Goal: Task Accomplishment & Management: Use online tool/utility

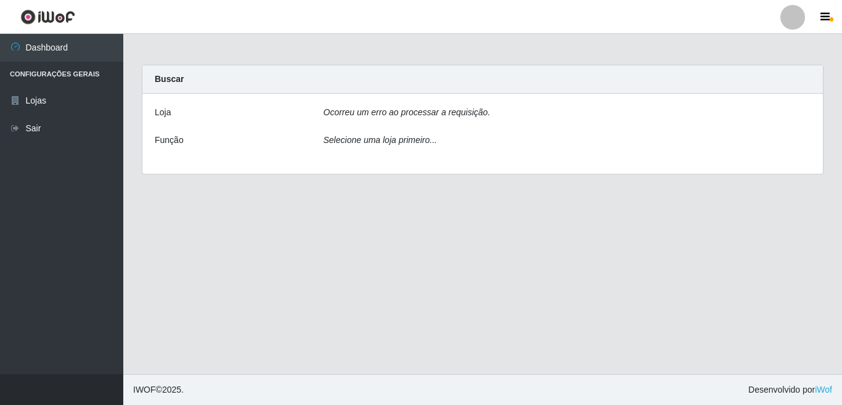
click at [376, 109] on icon "Ocorreu um erro ao processar a requisição." at bounding box center [407, 112] width 167 height 10
click at [372, 116] on icon "Ocorreu um erro ao processar a requisição." at bounding box center [407, 112] width 167 height 10
click at [368, 145] on icon "Selecione uma loja primeiro..." at bounding box center [380, 140] width 113 height 10
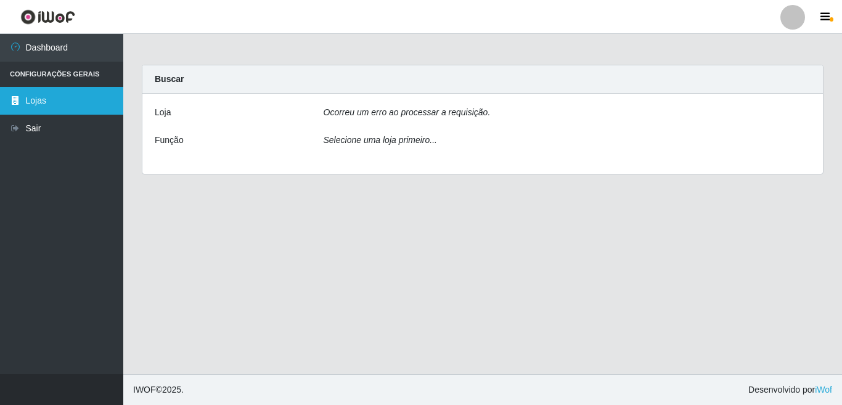
click at [58, 100] on link "Lojas" at bounding box center [61, 101] width 123 height 28
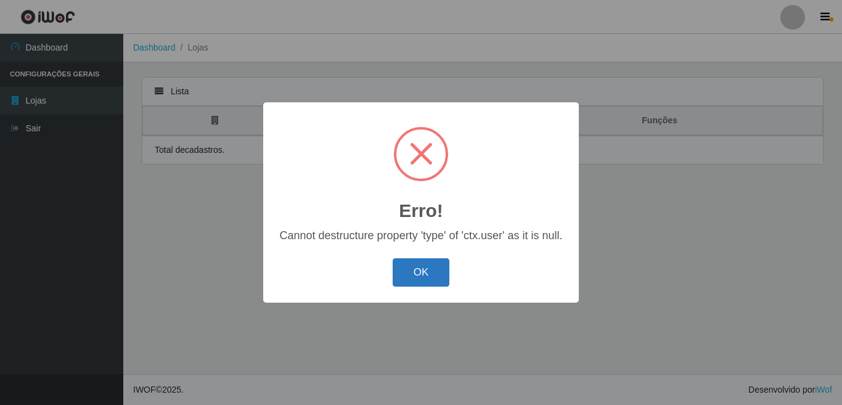
click at [406, 269] on button "OK" at bounding box center [421, 272] width 57 height 29
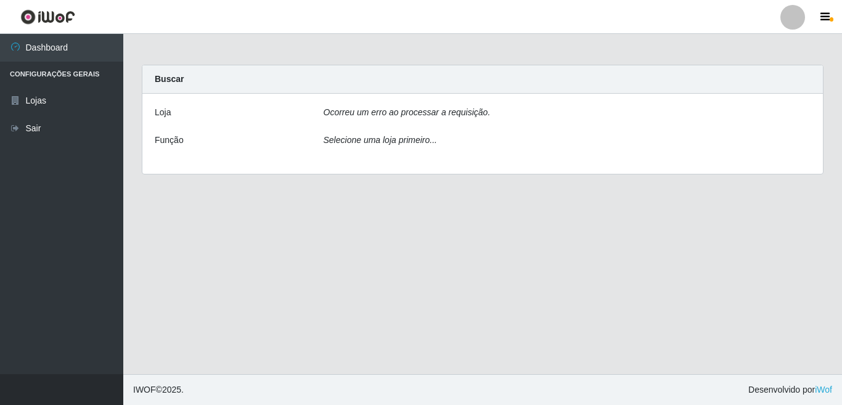
click at [429, 146] on div "Selecione uma loja primeiro..." at bounding box center [567, 143] width 506 height 18
drag, startPoint x: 805, startPoint y: 109, endPoint x: 785, endPoint y: 117, distance: 20.5
click at [804, 109] on div "Ocorreu um erro ao processar a requisição." at bounding box center [567, 115] width 506 height 18
click at [419, 145] on icon "Selecione uma loja primeiro..." at bounding box center [380, 140] width 113 height 10
click at [827, 17] on icon "button" at bounding box center [825, 17] width 9 height 11
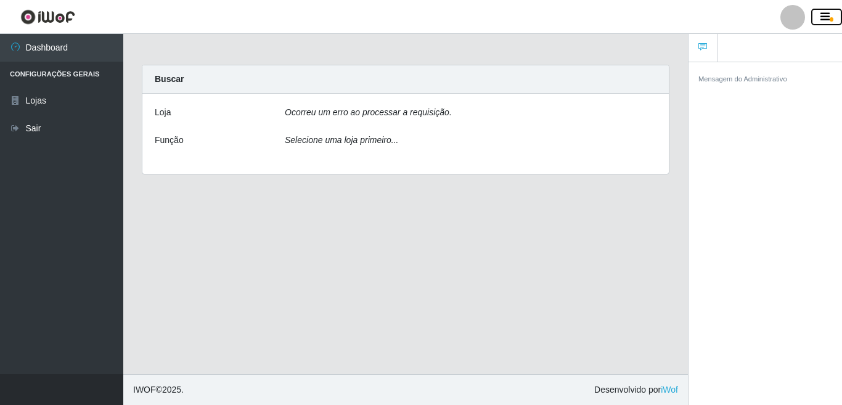
click at [827, 18] on icon "button" at bounding box center [825, 17] width 9 height 11
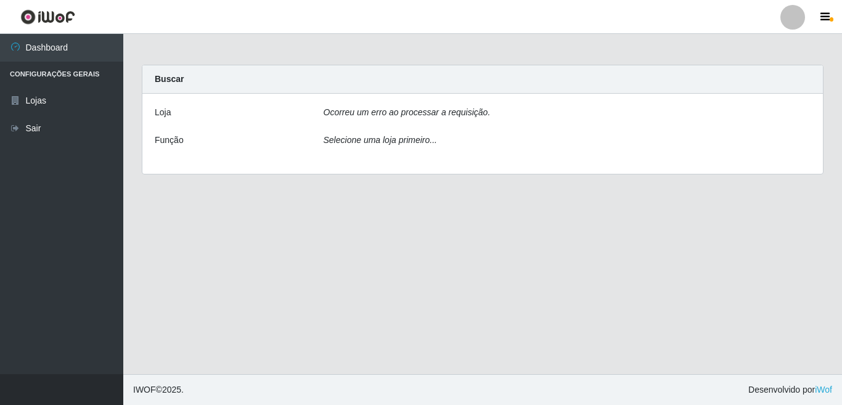
click at [458, 116] on icon "Ocorreu um erro ao processar a requisição." at bounding box center [407, 112] width 167 height 10
drag, startPoint x: 773, startPoint y: 219, endPoint x: 769, endPoint y: 210, distance: 9.7
click at [768, 235] on main "Carregando... Buscar Loja Ocorreu um erro ao processar a requisição. Função Sel…" at bounding box center [482, 204] width 719 height 340
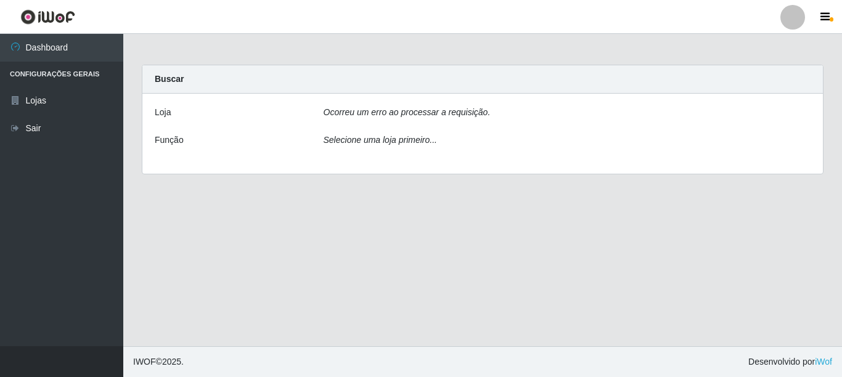
click at [464, 115] on icon "Ocorreu um erro ao processar a requisição." at bounding box center [407, 112] width 167 height 10
click at [672, 150] on div "Selecione uma loja primeiro..." at bounding box center [567, 143] width 506 height 18
click at [475, 120] on div "Ocorreu um erro ao processar a requisição." at bounding box center [567, 115] width 506 height 18
click at [822, 359] on link "iWof" at bounding box center [823, 362] width 17 height 10
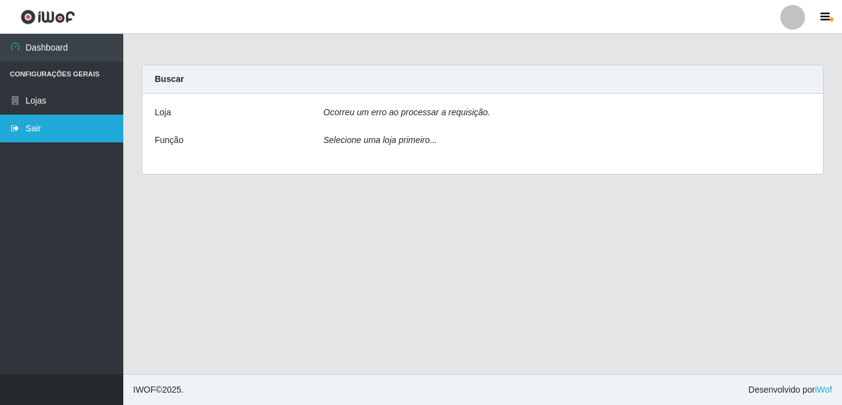
click at [35, 129] on link "Sair" at bounding box center [61, 129] width 123 height 28
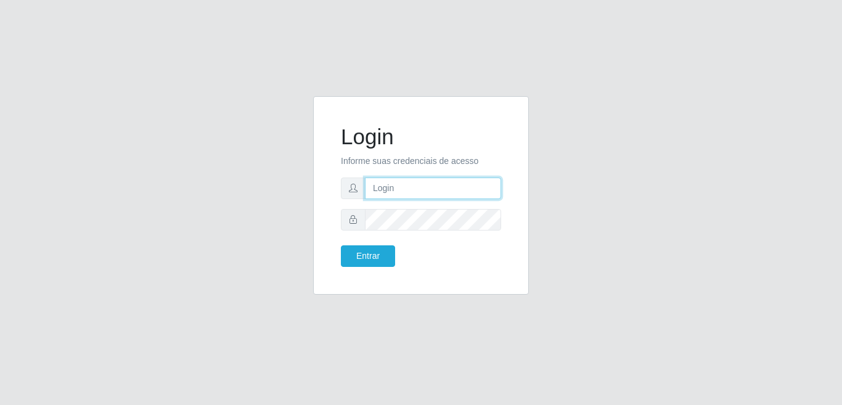
type input "[EMAIL_ADDRESS][DOMAIN_NAME]"
click at [372, 260] on button "Entrar" at bounding box center [368, 256] width 54 height 22
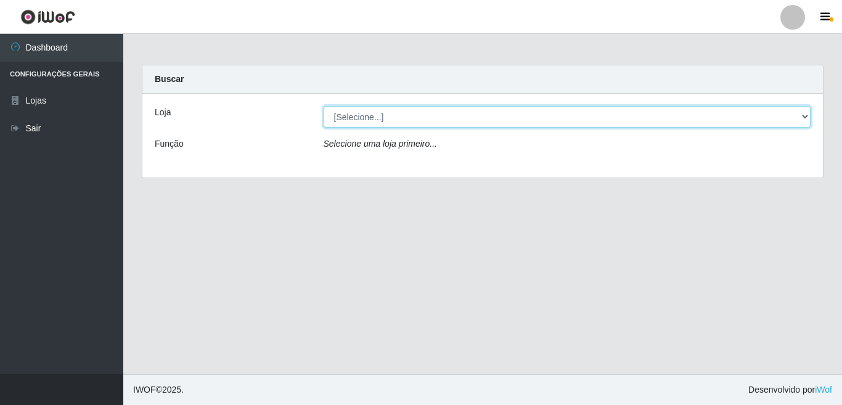
click at [806, 117] on select "[Selecione...] Rede Potiguar 3 - [GEOGRAPHIC_DATA]" at bounding box center [568, 117] width 488 height 22
select select "103"
click at [324, 106] on select "[Selecione...] Rede Potiguar 3 - [GEOGRAPHIC_DATA]" at bounding box center [568, 117] width 488 height 22
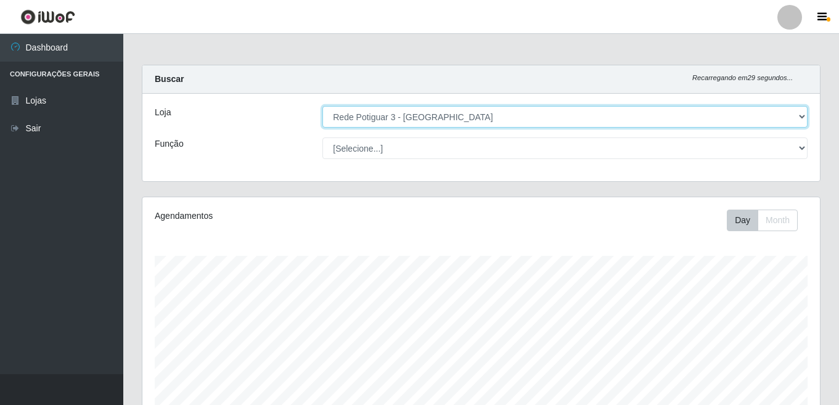
scroll to position [256, 678]
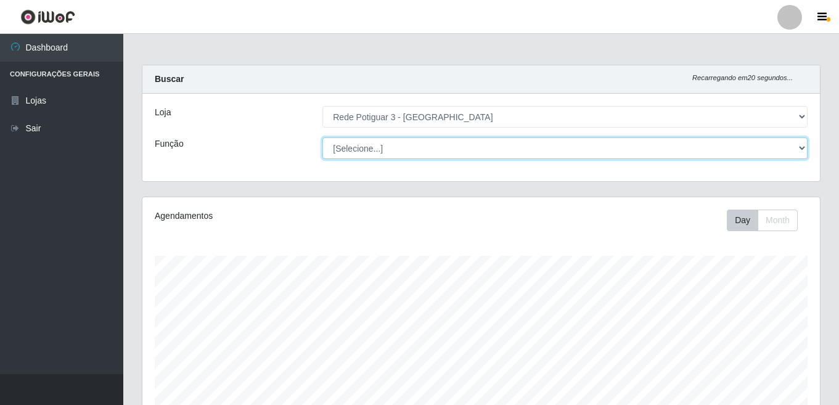
click at [803, 150] on select "[Selecione...] ASG ASG + ASG ++ Balconista Embalador Repositor Repositor + Repo…" at bounding box center [564, 148] width 485 height 22
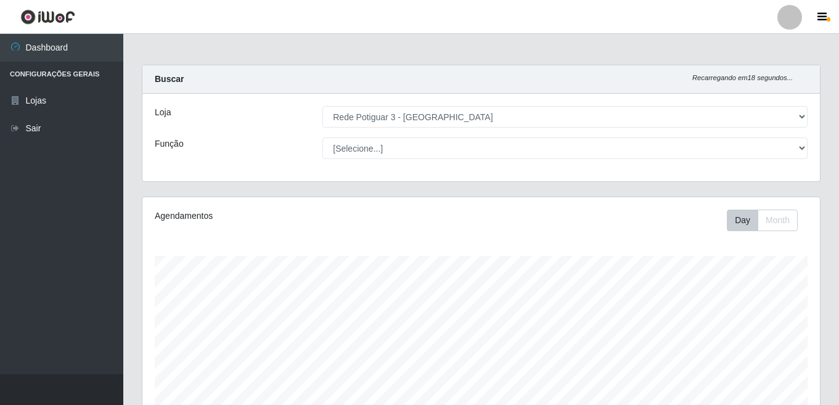
click at [617, 105] on div "Loja [Selecione...] Rede Potiguar 3 - [GEOGRAPHIC_DATA] Função [Selecione...] A…" at bounding box center [481, 138] width 678 height 88
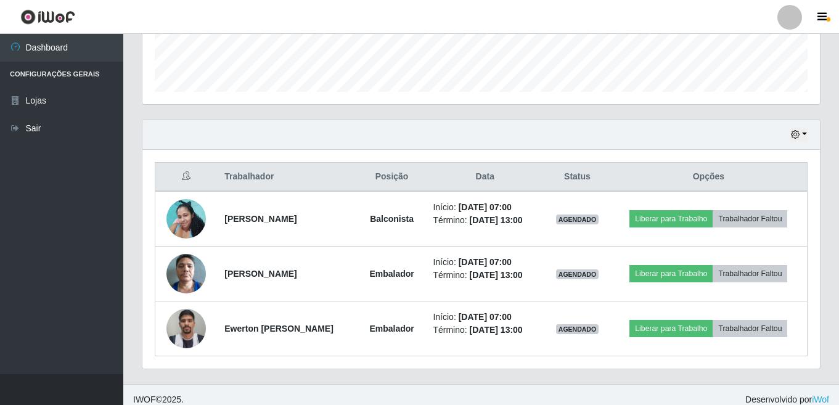
scroll to position [359, 0]
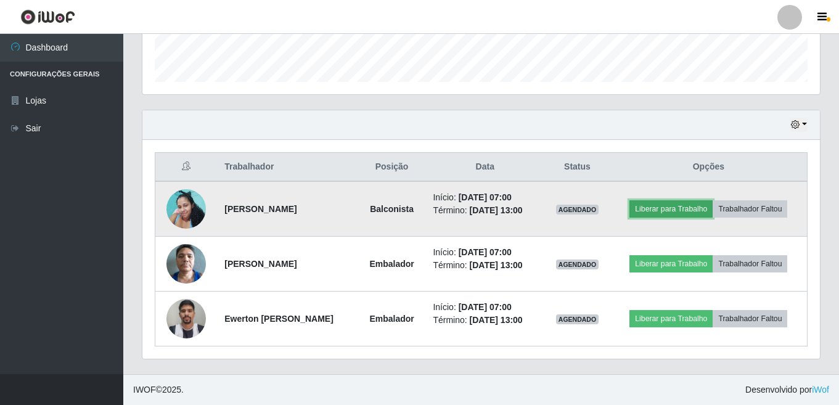
click at [683, 209] on button "Liberar para Trabalho" at bounding box center [671, 208] width 83 height 17
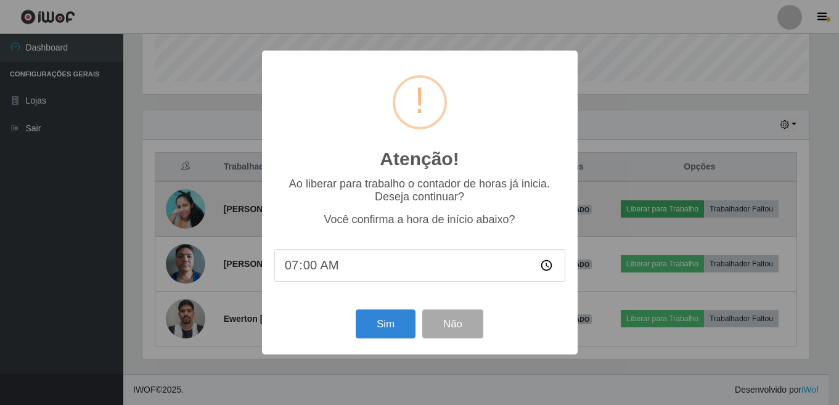
scroll to position [256, 670]
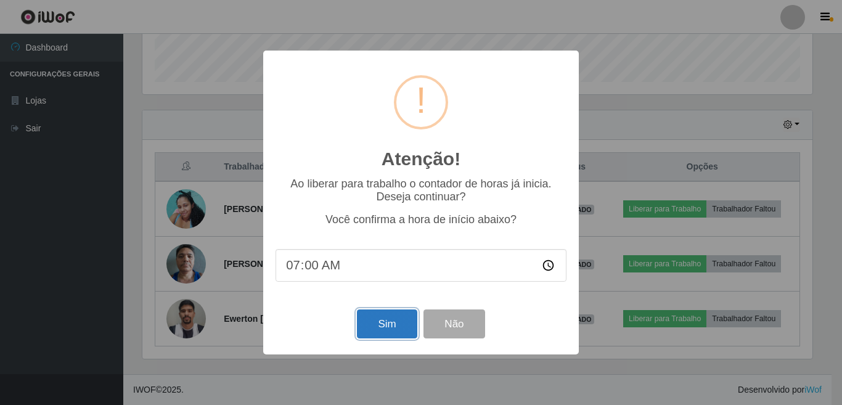
click at [380, 327] on button "Sim" at bounding box center [387, 324] width 60 height 29
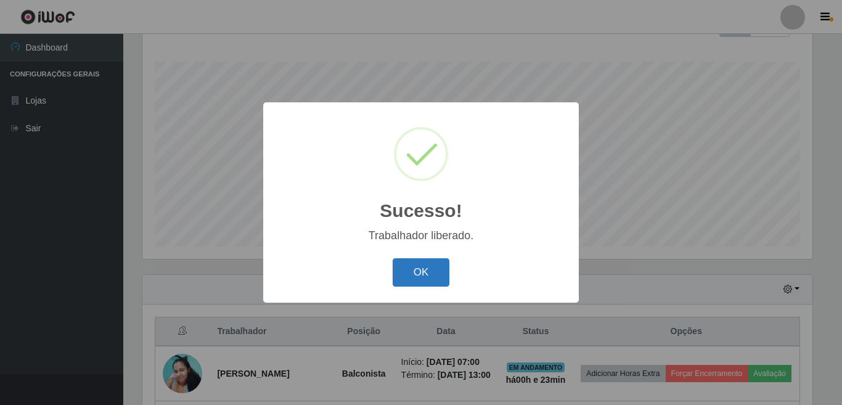
click at [424, 279] on button "OK" at bounding box center [421, 272] width 57 height 29
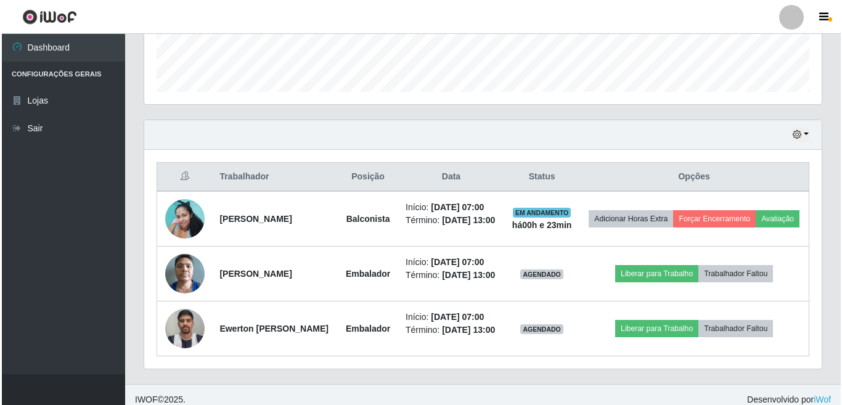
scroll to position [379, 0]
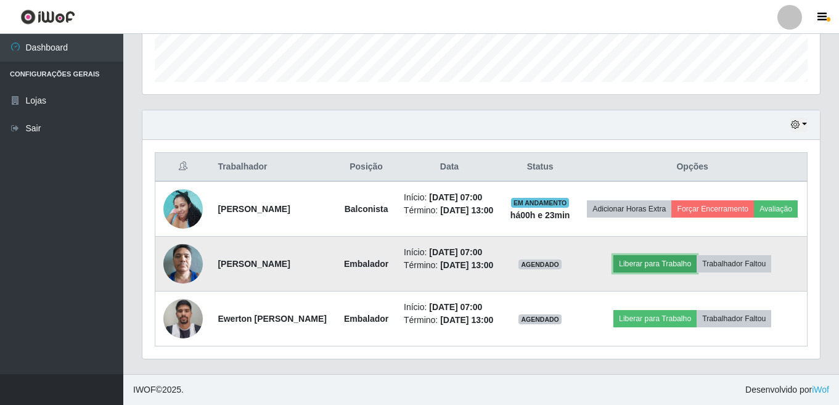
click at [673, 260] on button "Liberar para Trabalho" at bounding box center [654, 263] width 83 height 17
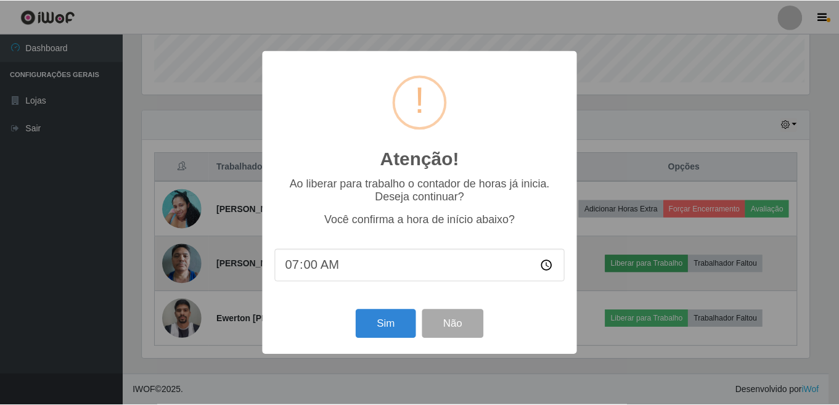
scroll to position [256, 670]
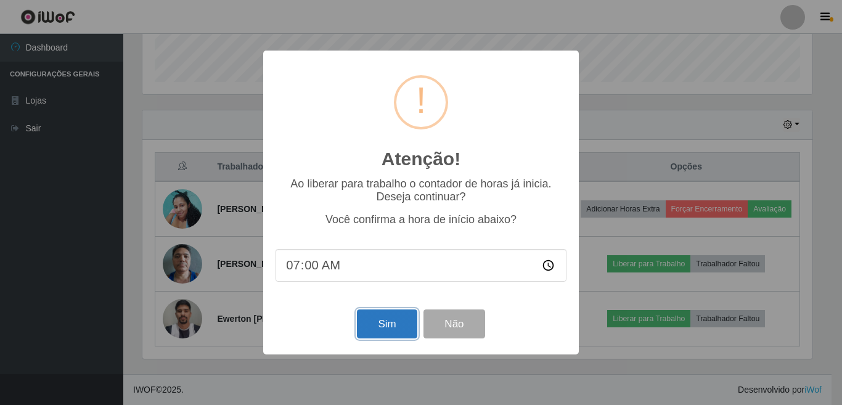
click at [374, 324] on button "Sim" at bounding box center [387, 324] width 60 height 29
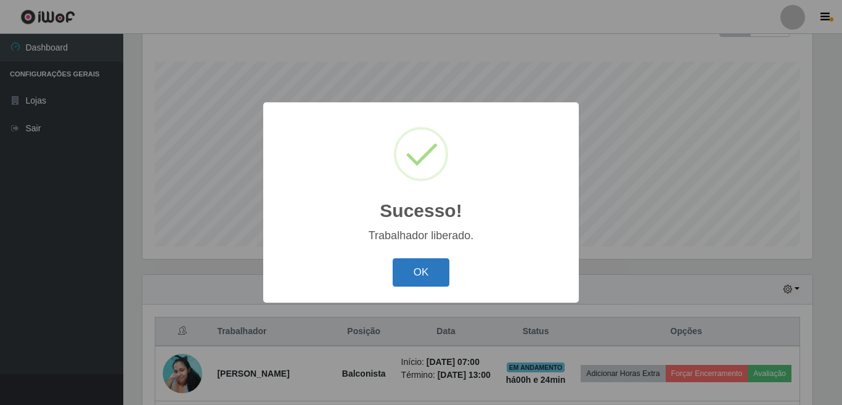
click at [421, 274] on button "OK" at bounding box center [421, 272] width 57 height 29
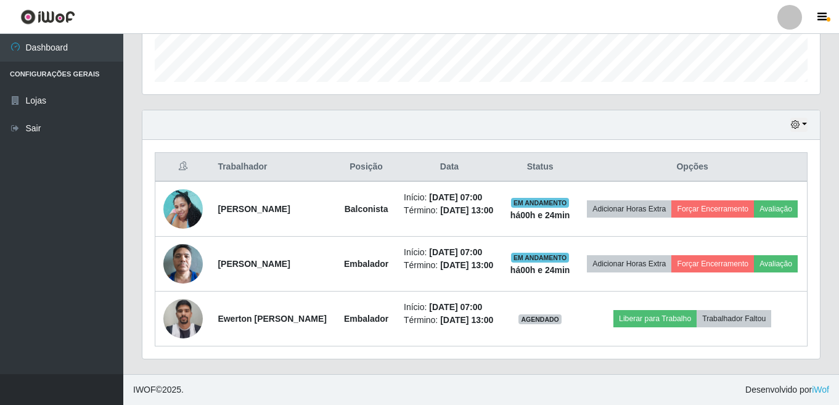
scroll to position [387, 0]
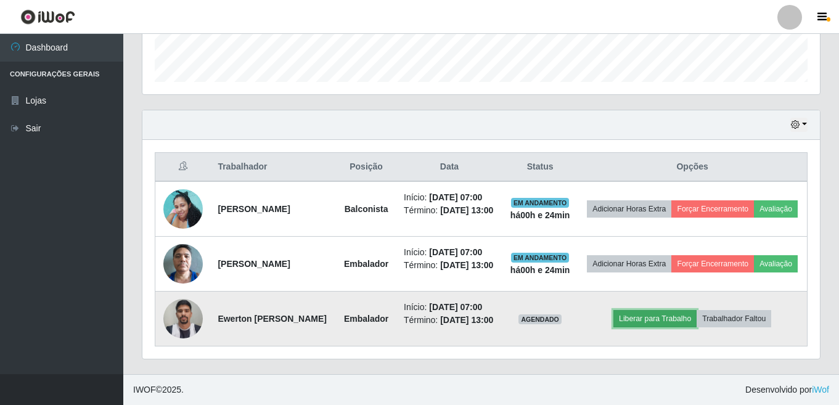
click at [670, 313] on button "Liberar para Trabalho" at bounding box center [654, 318] width 83 height 17
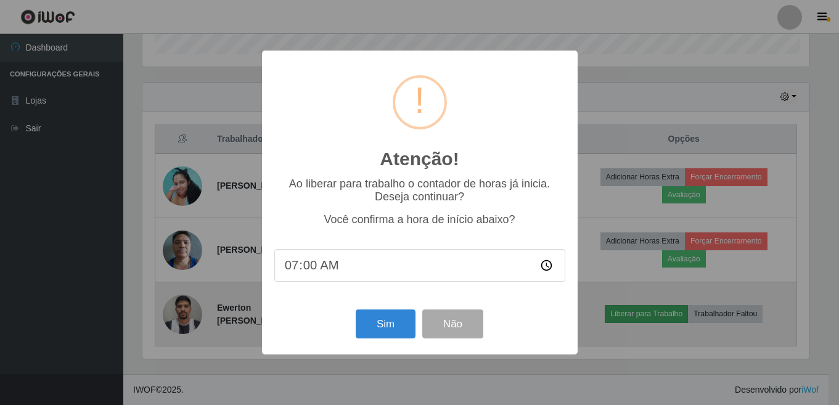
scroll to position [256, 670]
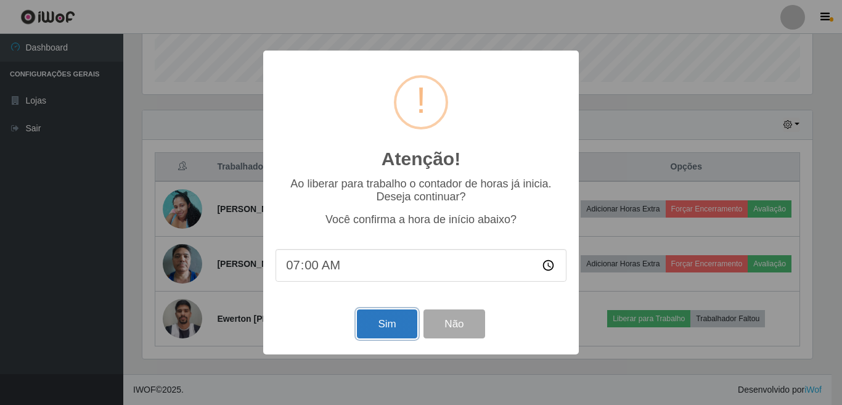
click at [394, 327] on button "Sim" at bounding box center [387, 324] width 60 height 29
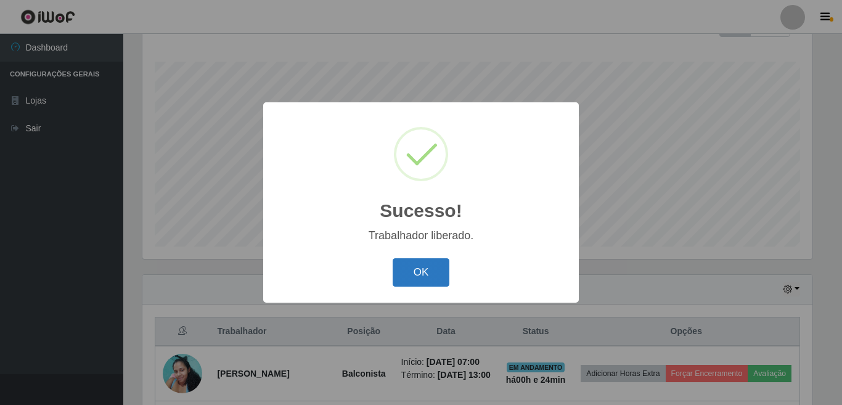
click at [427, 270] on button "OK" at bounding box center [421, 272] width 57 height 29
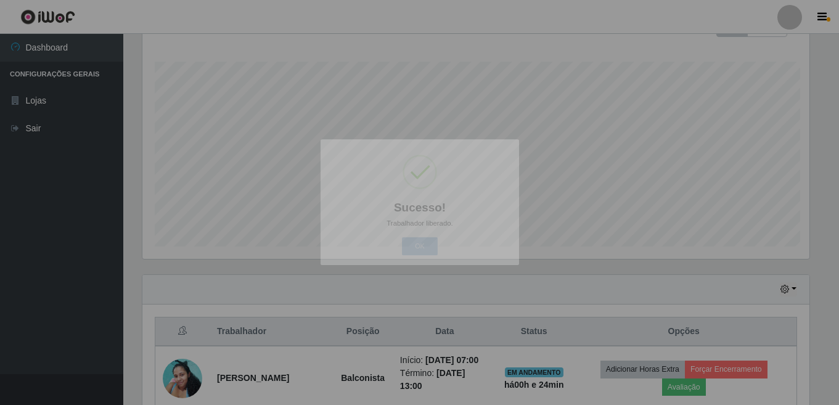
scroll to position [0, 0]
